Goal: Book appointment/travel/reservation

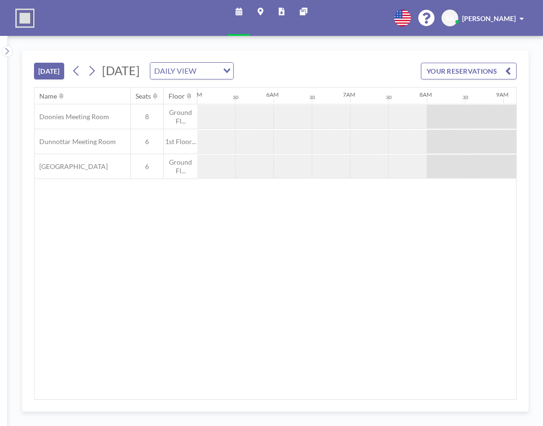
scroll to position [0, 382]
click at [80, 68] on icon at bounding box center [76, 71] width 9 height 14
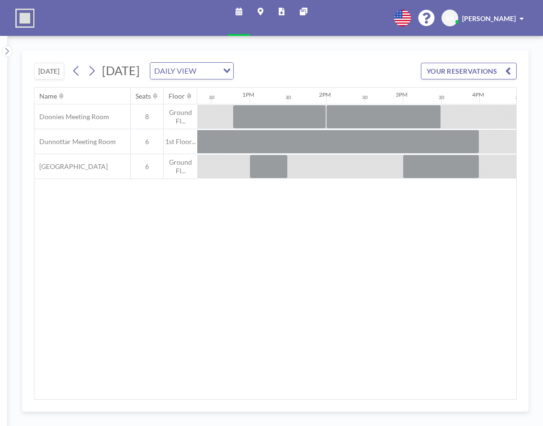
scroll to position [0, 950]
click at [94, 68] on icon at bounding box center [92, 71] width 5 height 10
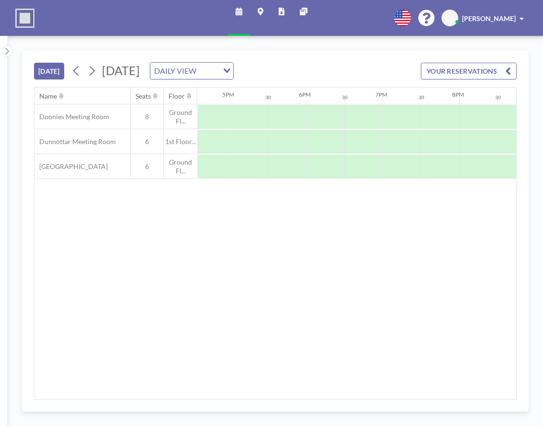
scroll to position [0, 1243]
click at [94, 70] on icon at bounding box center [91, 71] width 9 height 14
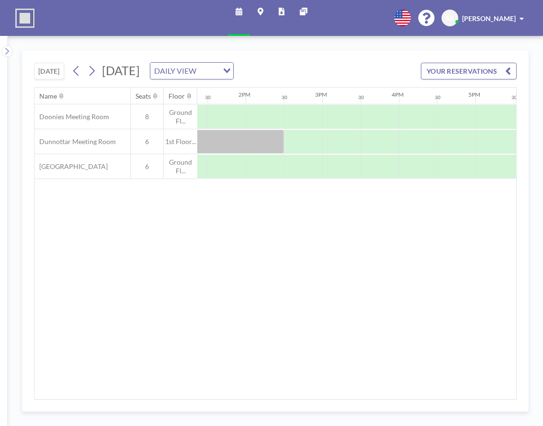
scroll to position [0, 1030]
click at [95, 67] on icon at bounding box center [91, 71] width 9 height 14
drag, startPoint x: 305, startPoint y: 255, endPoint x: 308, endPoint y: 158, distance: 97.7
click at [305, 255] on div "Name Seats Floor 12AM 30 1AM 30 2AM 30 3AM 30 4AM 30 5AM 30 6AM 30 7AM 30 8AM 3…" at bounding box center [275, 244] width 482 height 312
